Goal: Task Accomplishment & Management: Complete application form

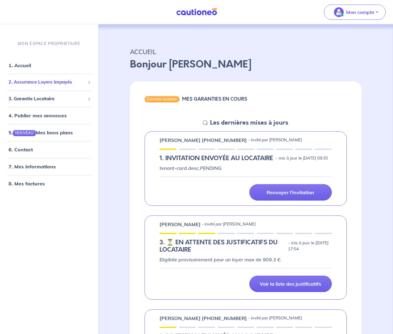
click at [58, 82] on span "2. Assurance Loyers Impayés" at bounding box center [47, 82] width 77 height 7
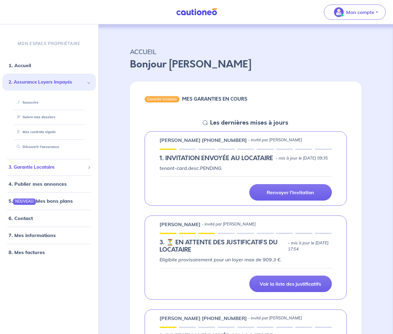
click at [62, 167] on span "3. Garantie Locataire" at bounding box center [47, 167] width 77 height 7
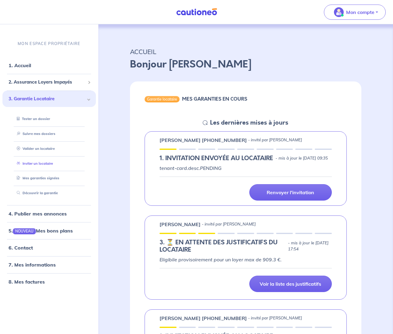
click at [38, 165] on link "Inviter un locataire" at bounding box center [33, 163] width 39 height 4
select select "FR"
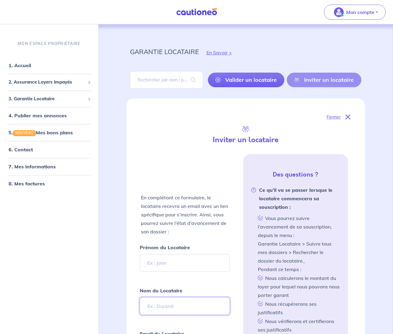
click at [164, 306] on input "Nom du Locataire" at bounding box center [185, 306] width 90 height 18
paste input "Féthy"
type input "Féthy"
click at [178, 262] on input "Prénom du Locataire" at bounding box center [185, 263] width 90 height 18
paste input "[PERSON_NAME]"
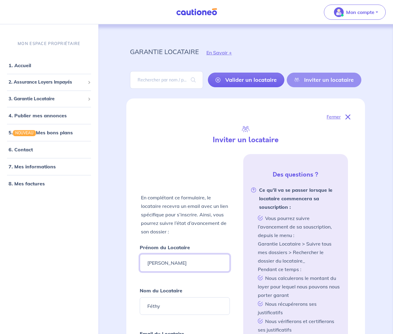
type input "[PERSON_NAME]"
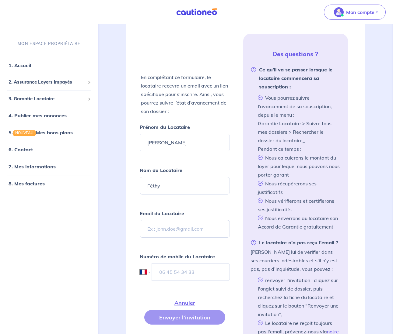
scroll to position [122, 0]
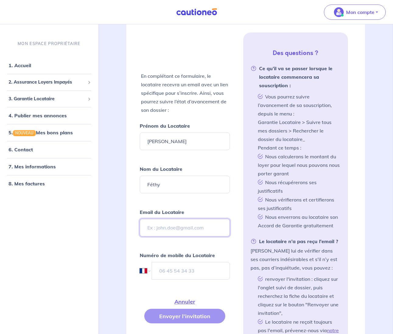
click at [165, 225] on input "Email du Locataire" at bounding box center [185, 228] width 90 height 18
paste input "[EMAIL_ADDRESS][DOMAIN_NAME]"
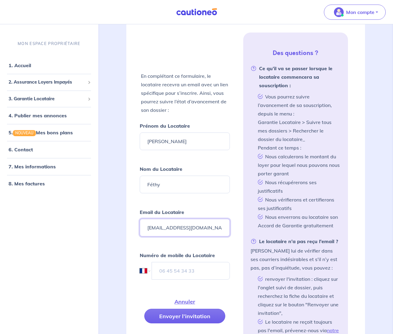
click at [148, 229] on input "[EMAIL_ADDRESS][DOMAIN_NAME]" at bounding box center [185, 228] width 90 height 18
type input "[EMAIL_ADDRESS][DOMAIN_NAME]"
click at [172, 271] on input "tel" at bounding box center [191, 271] width 78 height 18
paste input "07 83 99 03 70"
click at [159, 270] on input "07 83 99 03 70" at bounding box center [191, 271] width 78 height 18
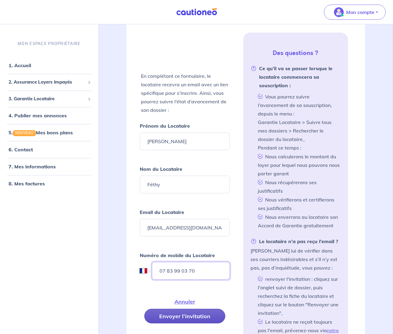
type input "07 83 99 03 70"
click at [189, 317] on button "Envoyer l’invitation" at bounding box center [184, 316] width 81 height 15
